Goal: Find specific page/section: Find specific page/section

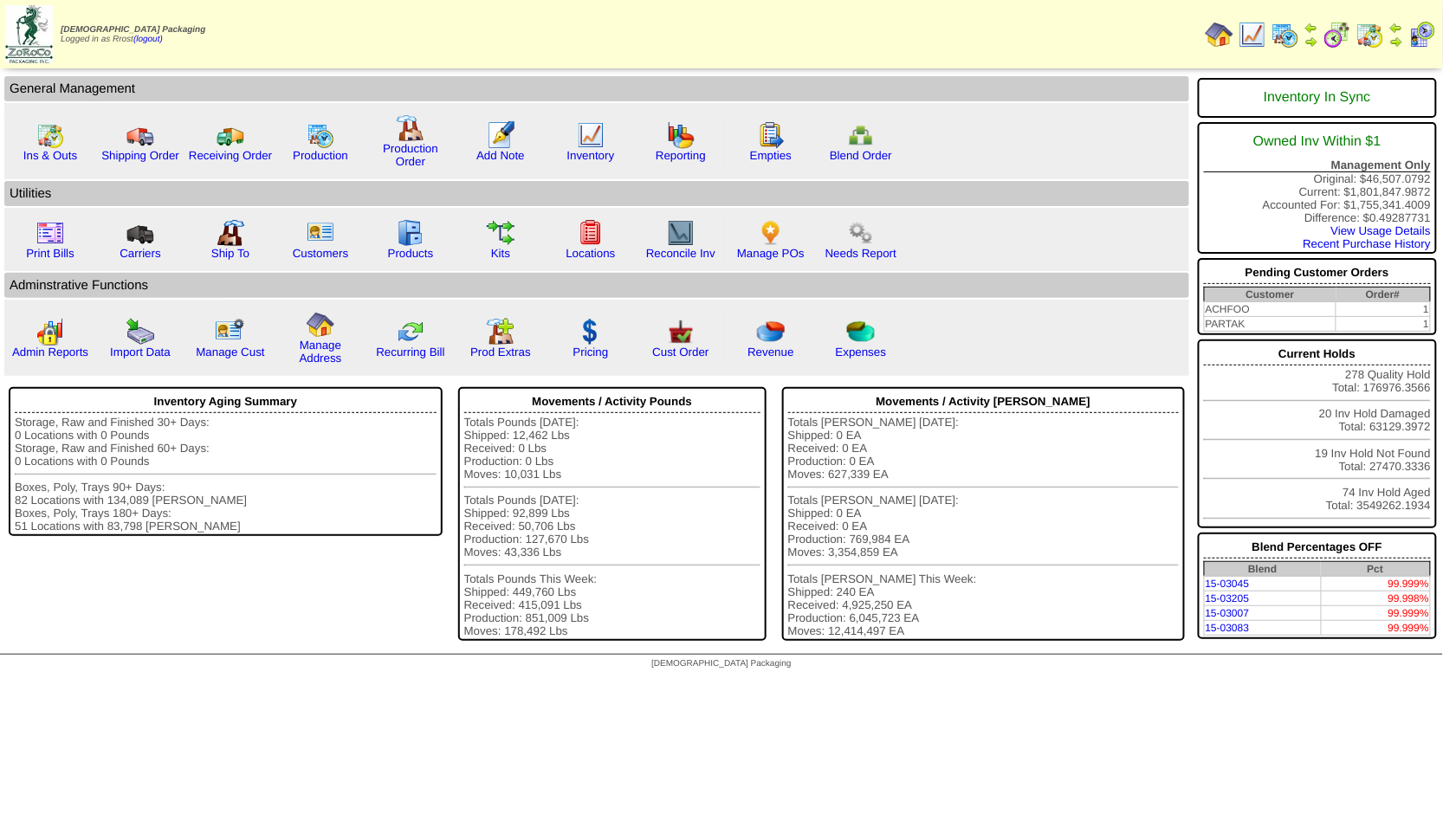
click at [1288, 33] on img at bounding box center [1285, 34] width 28 height 28
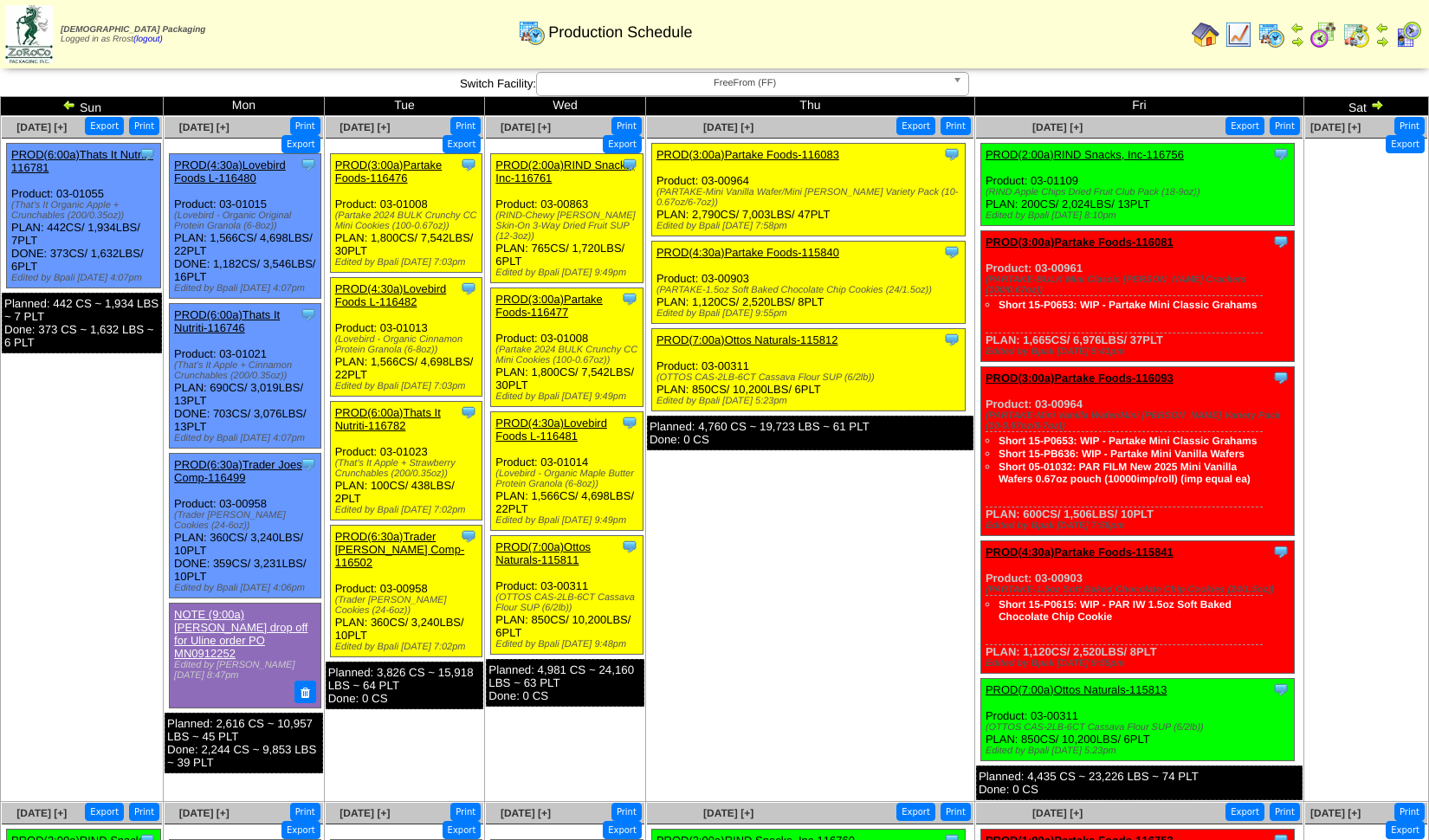
click at [1405, 36] on img at bounding box center [1408, 34] width 28 height 28
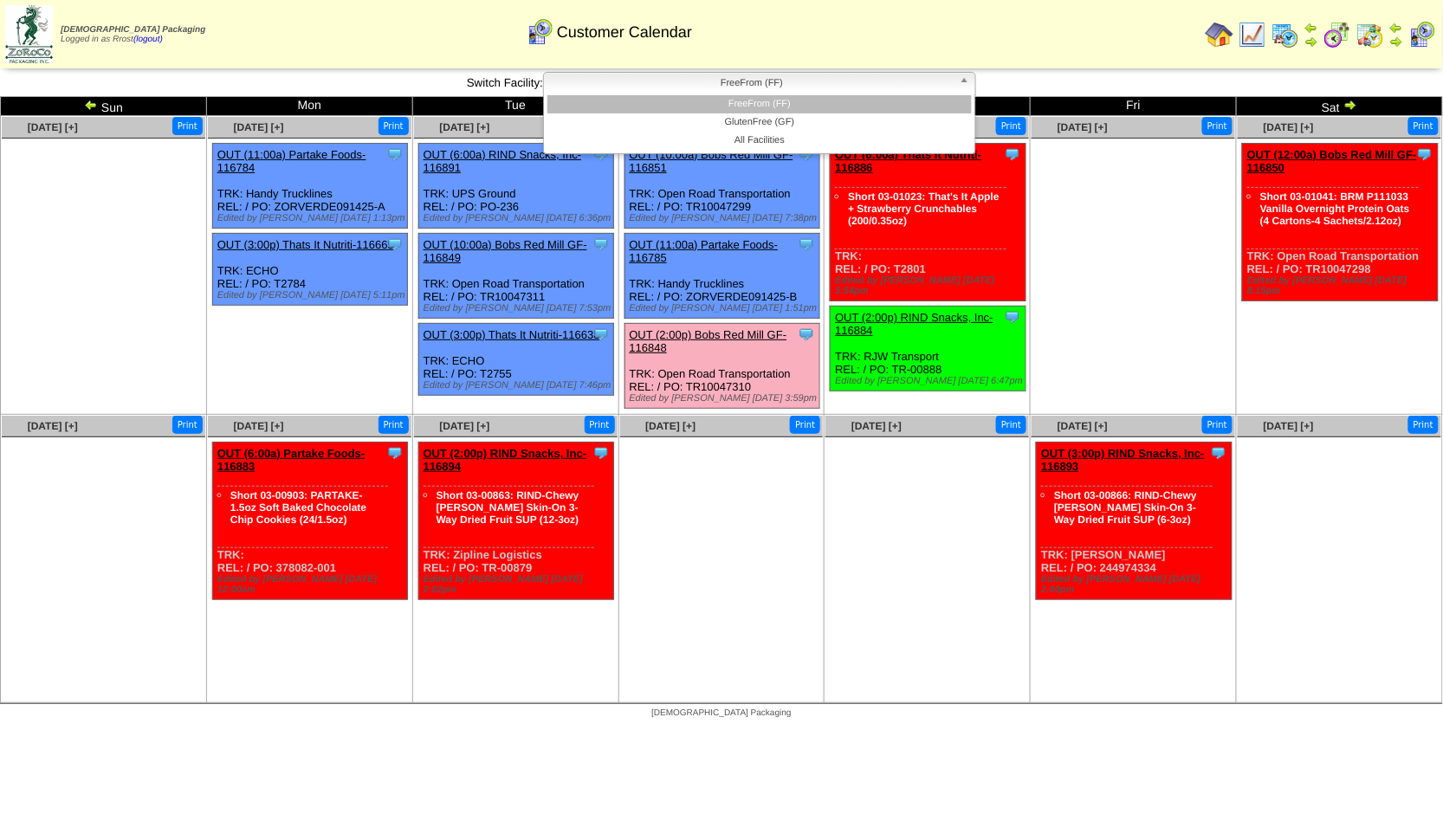
click at [798, 88] on span "FreeFrom (FF)" at bounding box center [752, 82] width 402 height 20
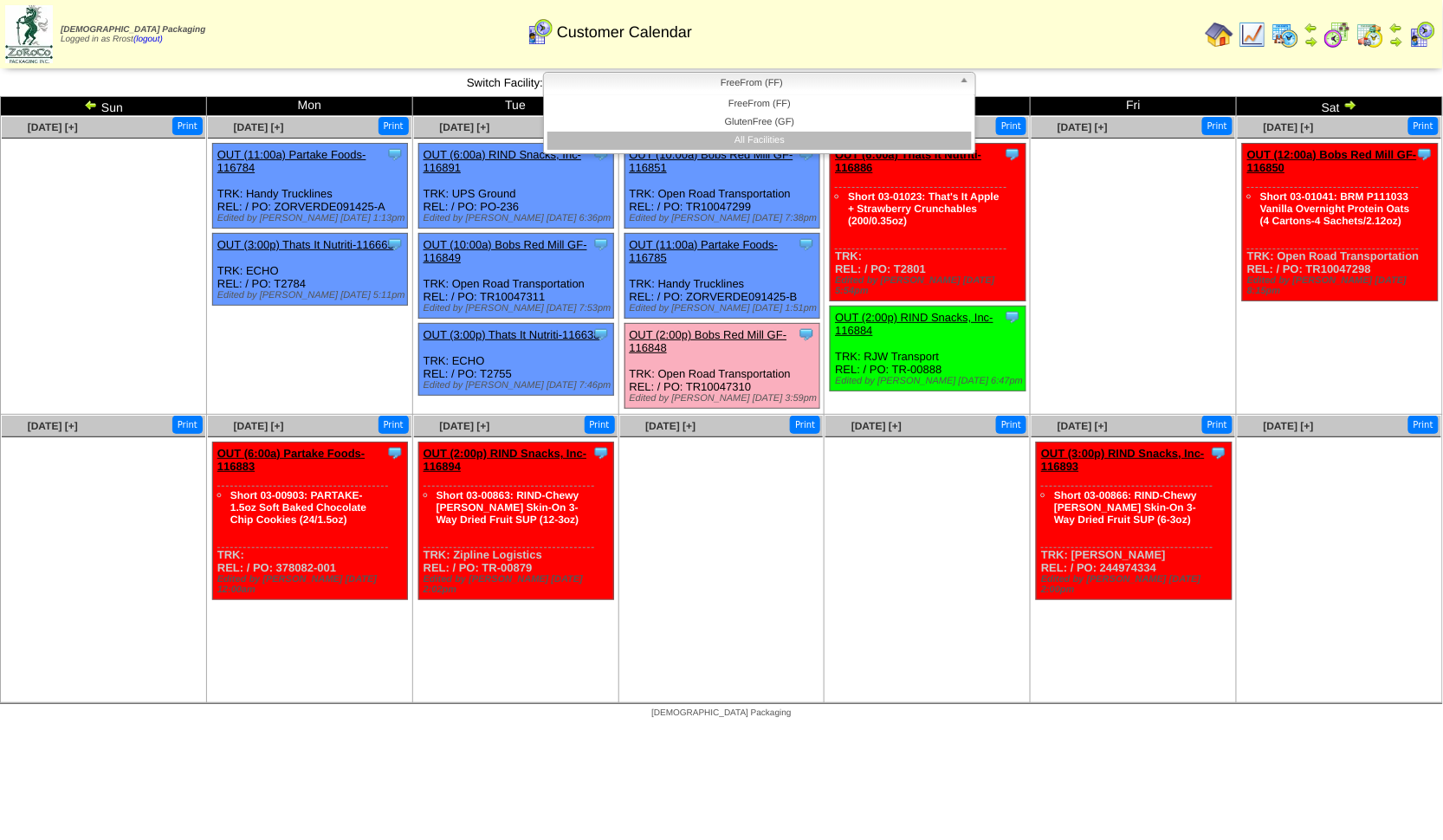
click at [752, 140] on li "All Facilities" at bounding box center [759, 141] width 424 height 18
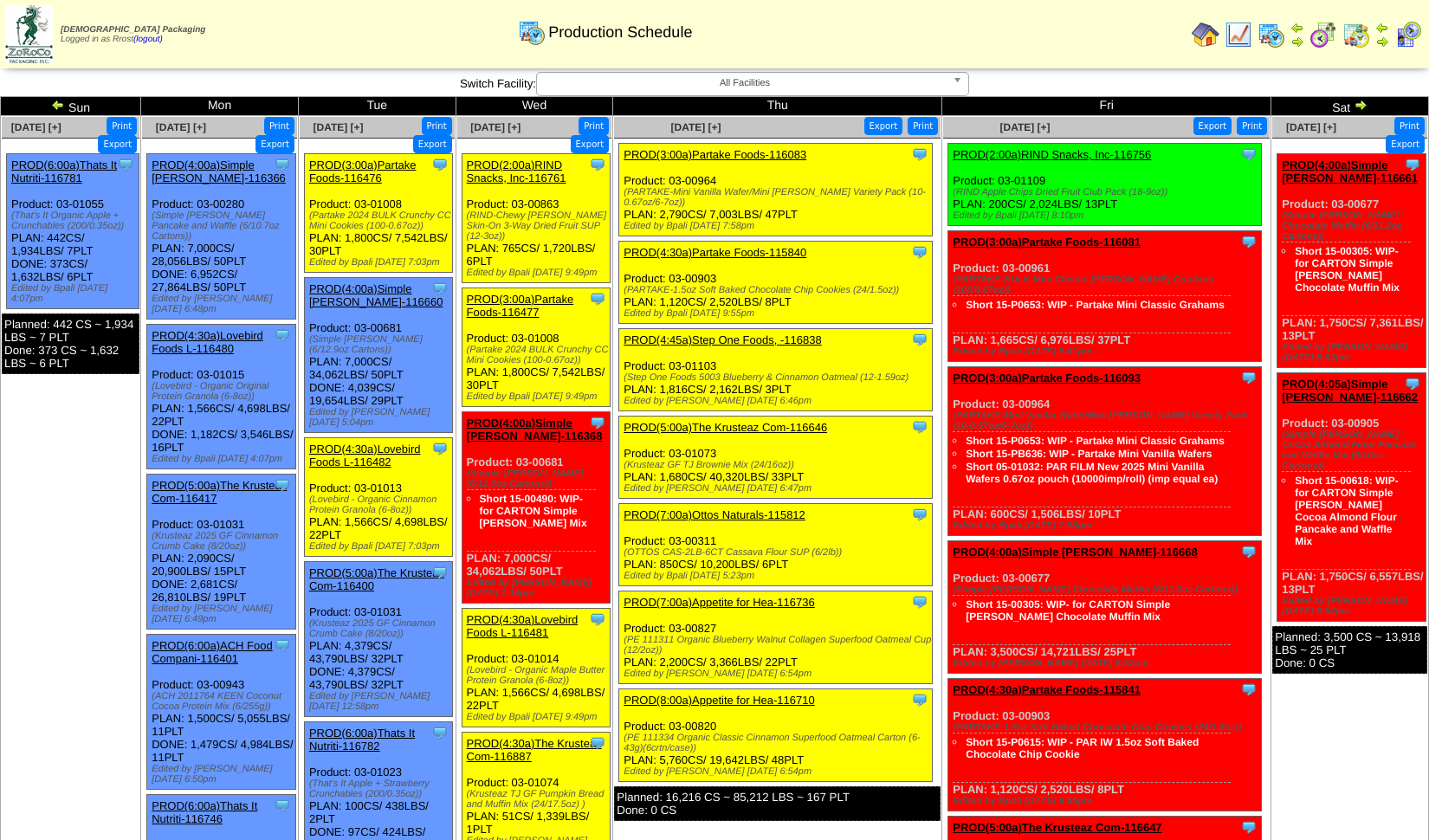
click at [691, 77] on span "All Facilities" at bounding box center [745, 82] width 402 height 20
click at [704, 93] on link "All Facilities" at bounding box center [752, 83] width 433 height 24
click at [658, 75] on div "Zoroco Packaging Logged in as Rrost (logout) Print All" at bounding box center [714, 38] width 1429 height 76
click at [651, 86] on span "All Facilities" at bounding box center [745, 82] width 402 height 20
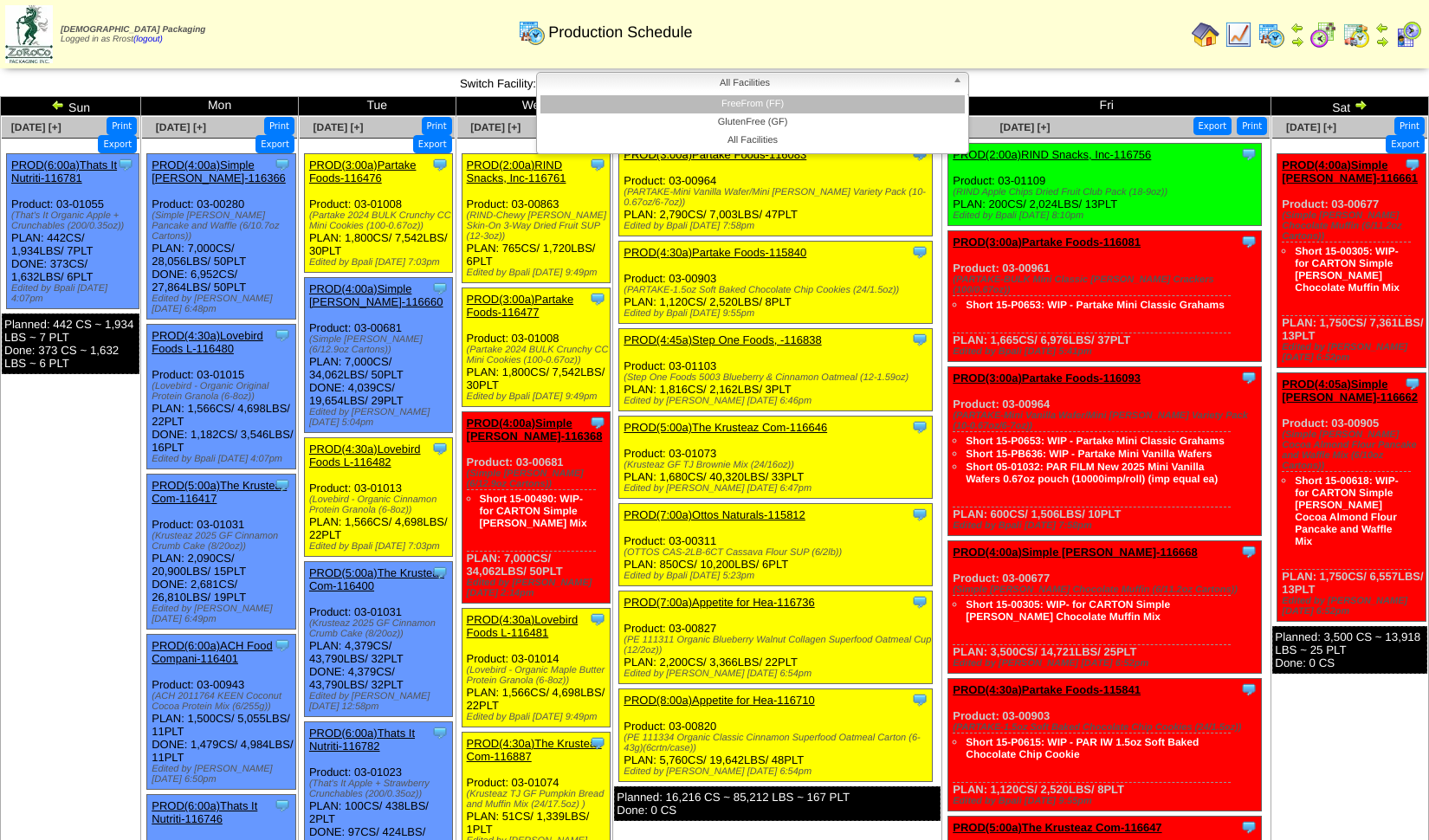
click at [649, 109] on li "FreeFrom (FF)" at bounding box center [752, 104] width 424 height 18
